Goal: Transaction & Acquisition: Purchase product/service

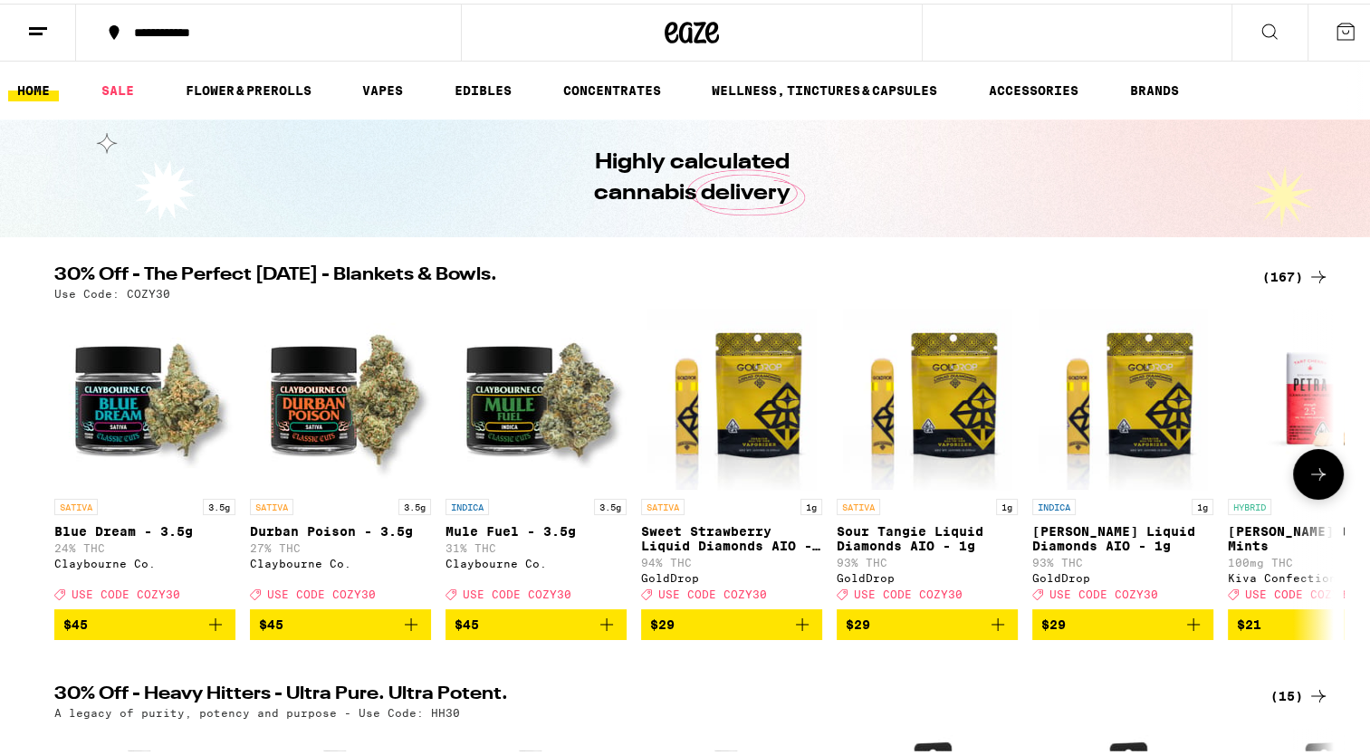
click at [1032, 410] on link "INDICA 1g [PERSON_NAME] Liquid Diamonds AIO - 1g 93% THC GoldDrop Deal Created …" at bounding box center [1122, 455] width 181 height 301
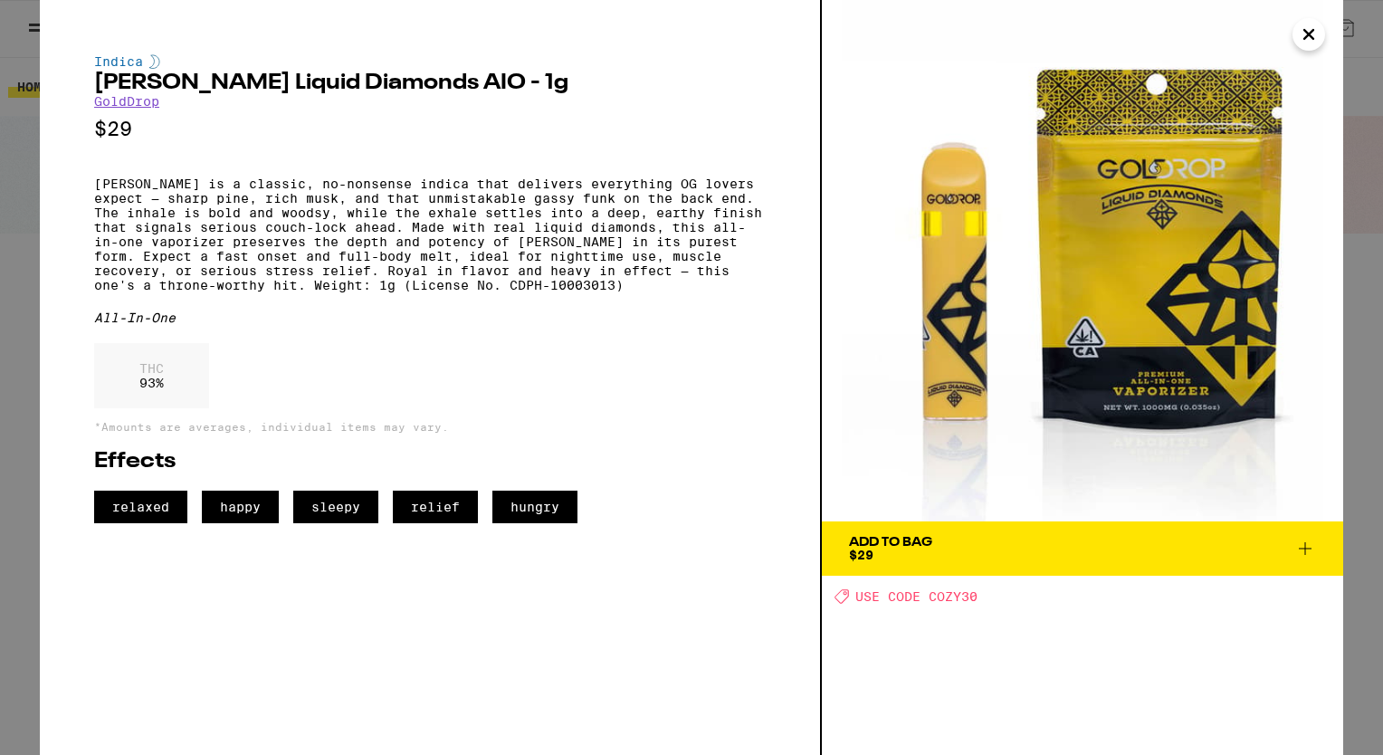
click at [1310, 21] on icon "Close" at bounding box center [1309, 34] width 22 height 27
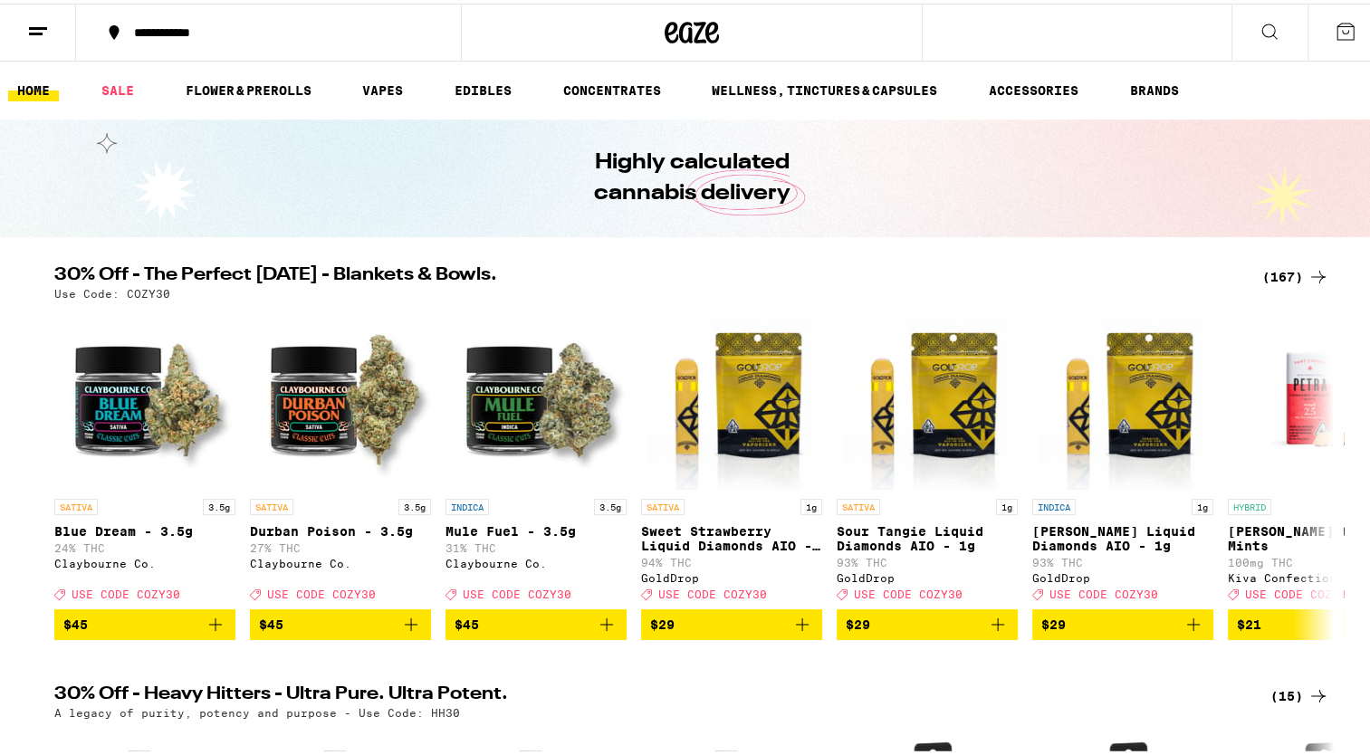
click at [1309, 264] on icon at bounding box center [1318, 274] width 22 height 22
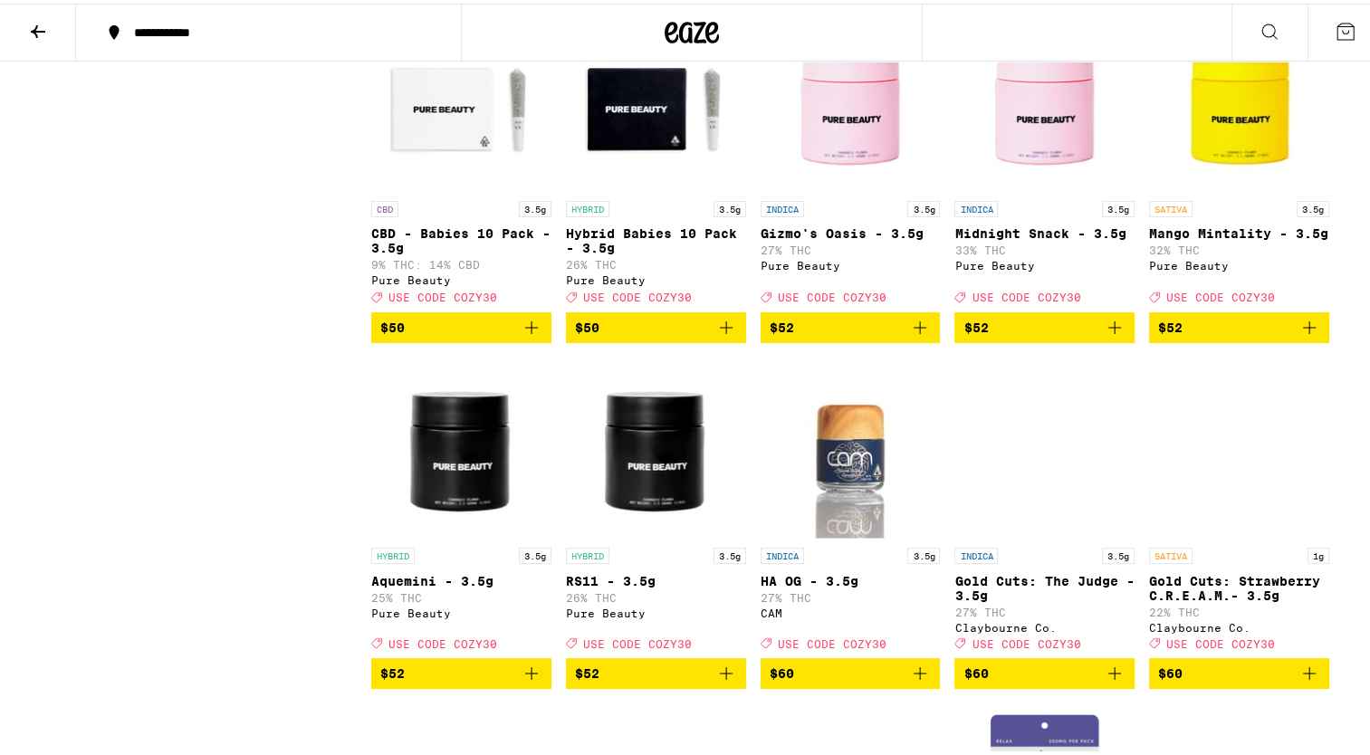
scroll to position [9931, 0]
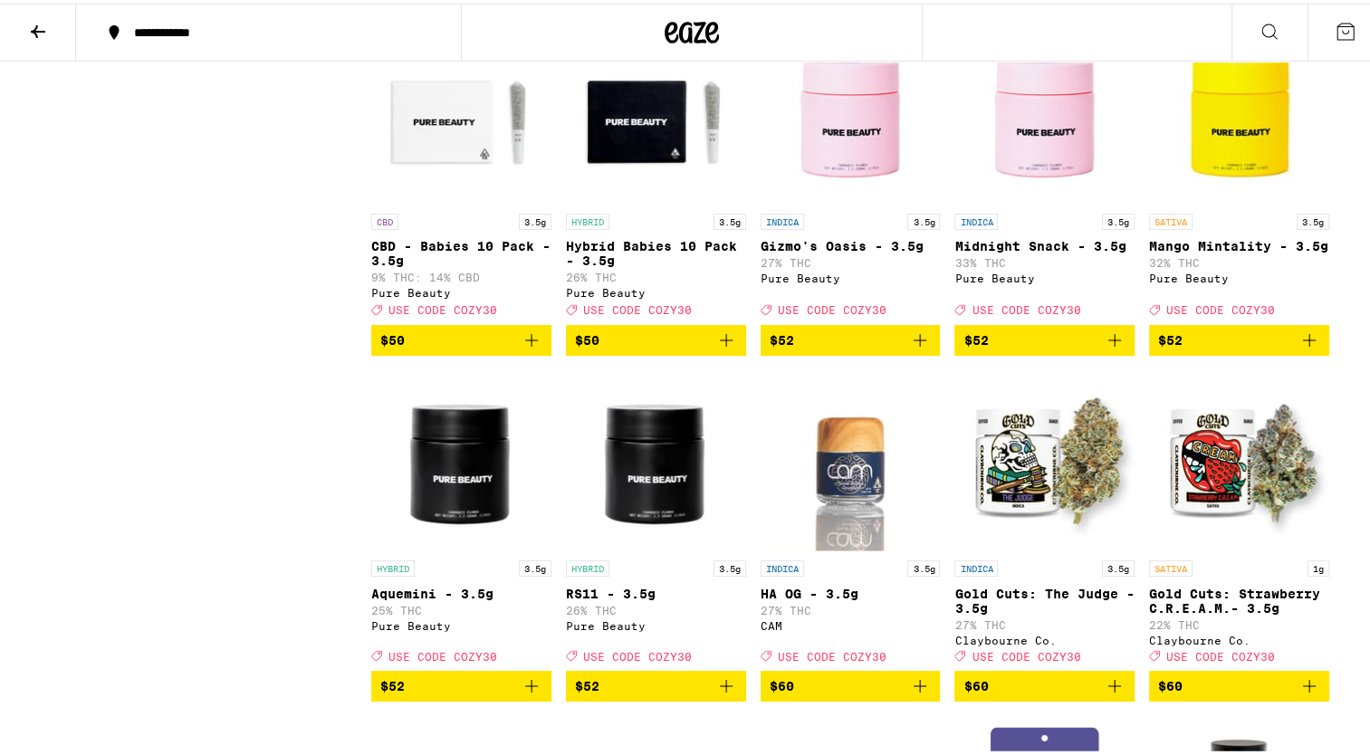
click at [1045, 201] on img "Open page for Midnight Snack - 3.5g from Pure Beauty" at bounding box center [1044, 110] width 180 height 181
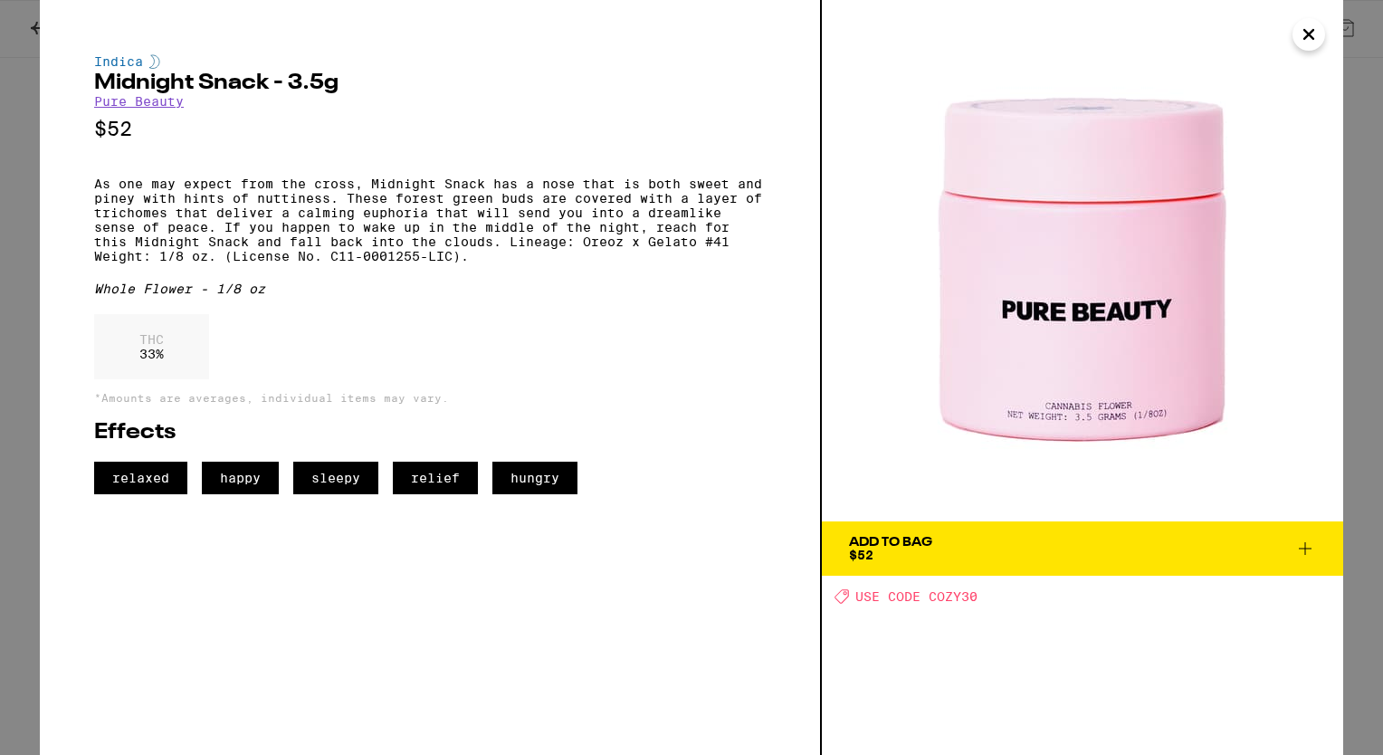
click at [1311, 33] on icon "Close" at bounding box center [1309, 34] width 22 height 27
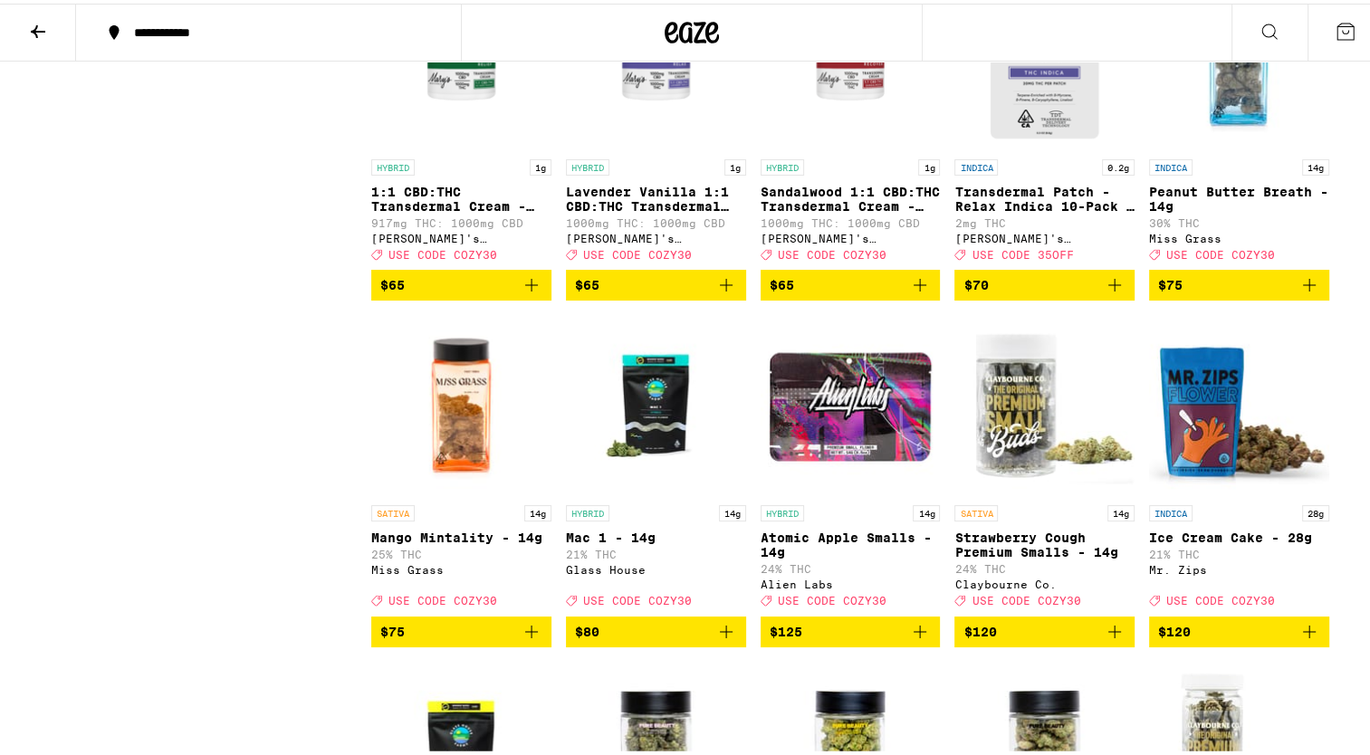
scroll to position [10641, 0]
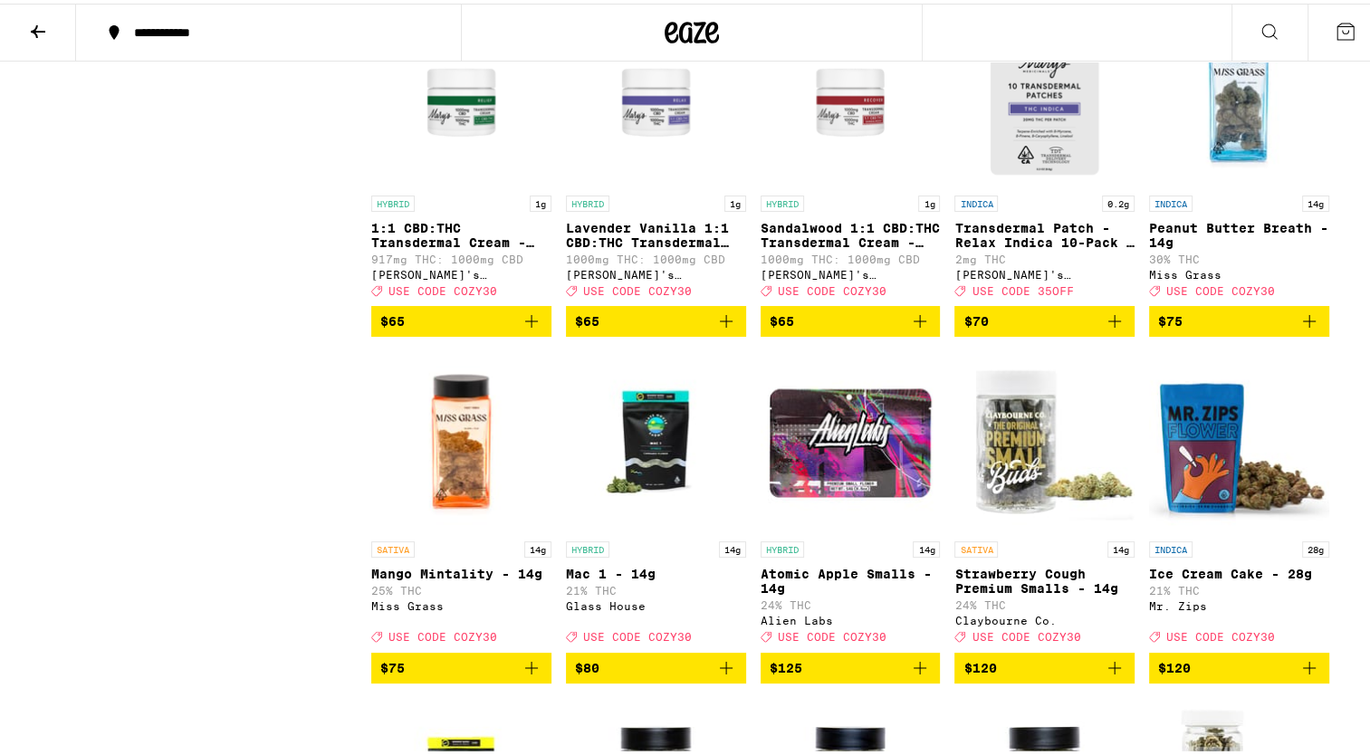
click at [1214, 183] on img "Open page for Peanut Butter Breath - 14g from Miss Grass" at bounding box center [1239, 92] width 180 height 181
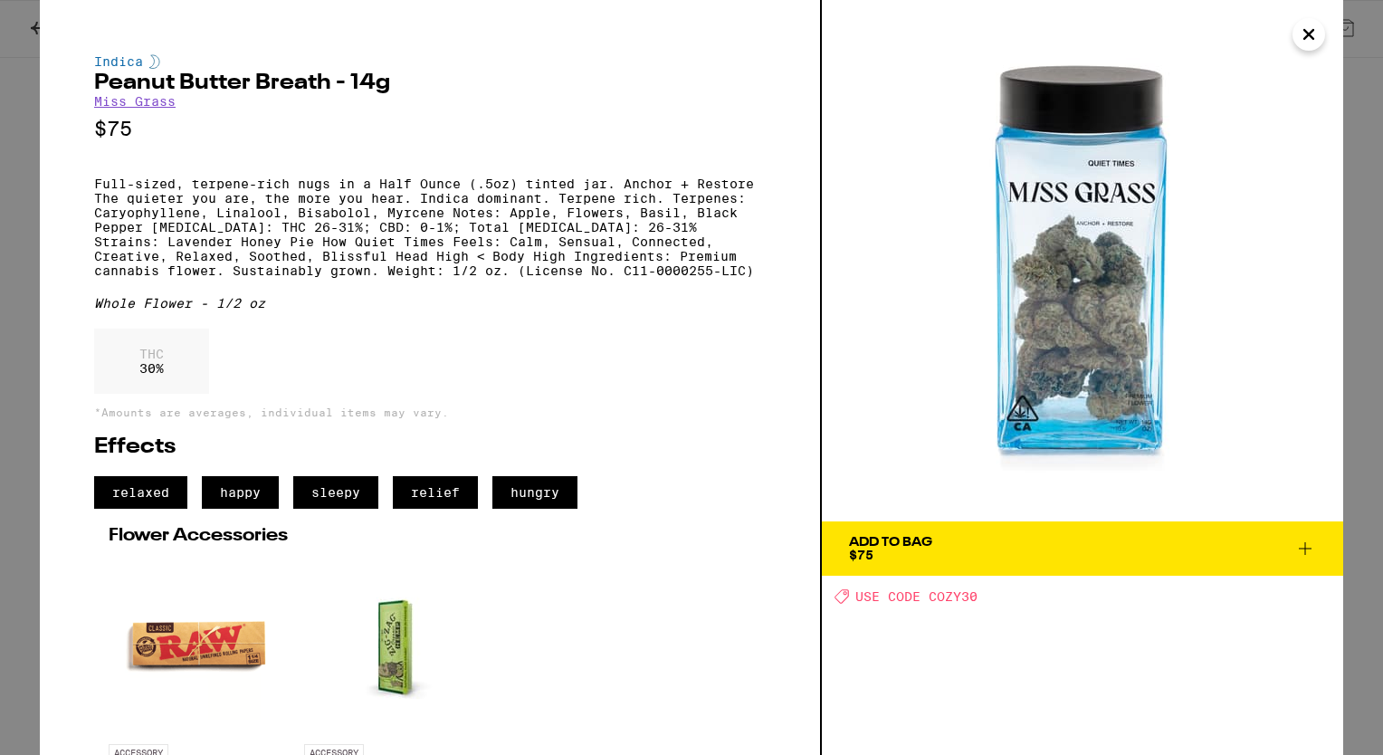
click at [1309, 26] on icon "Close" at bounding box center [1309, 34] width 22 height 27
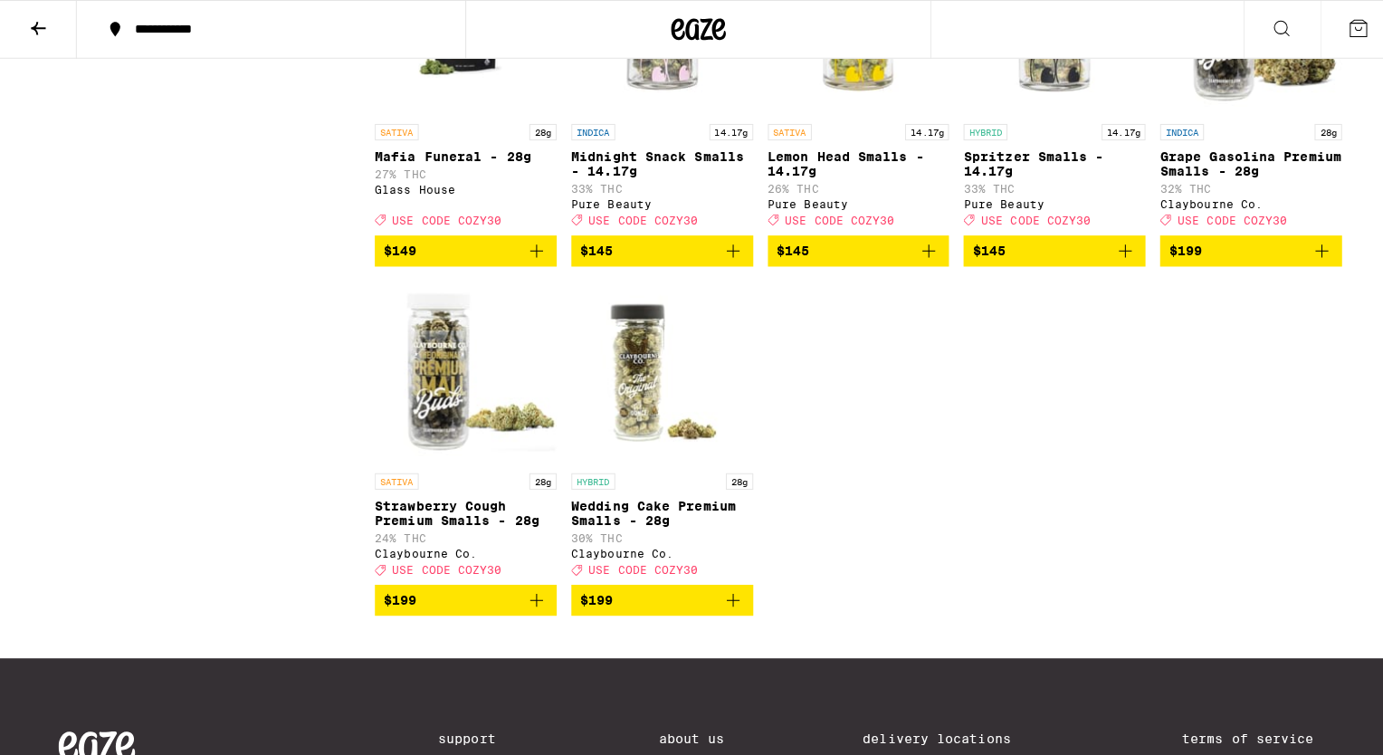
scroll to position [11413, 0]
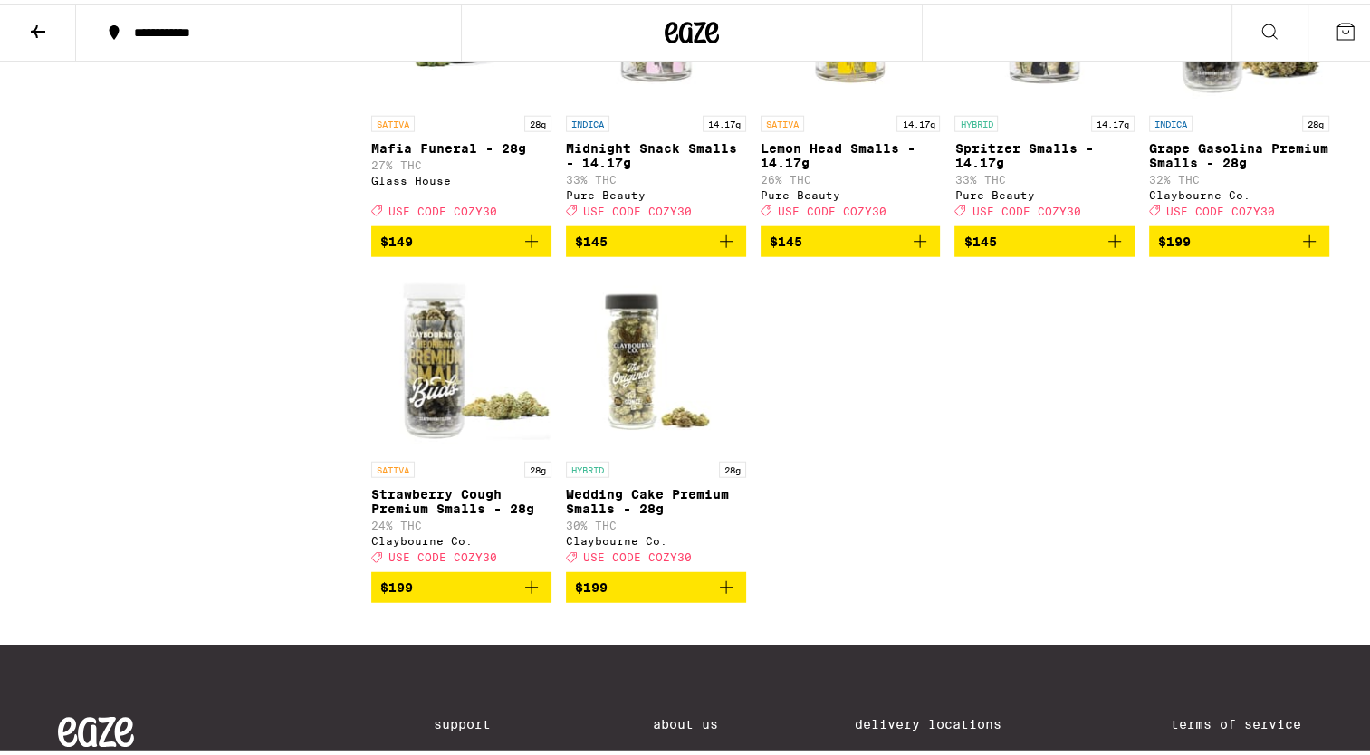
click at [769, 167] on p "Lemon Head Smalls - 14.17g" at bounding box center [850, 152] width 180 height 29
